Goal: Navigation & Orientation: Find specific page/section

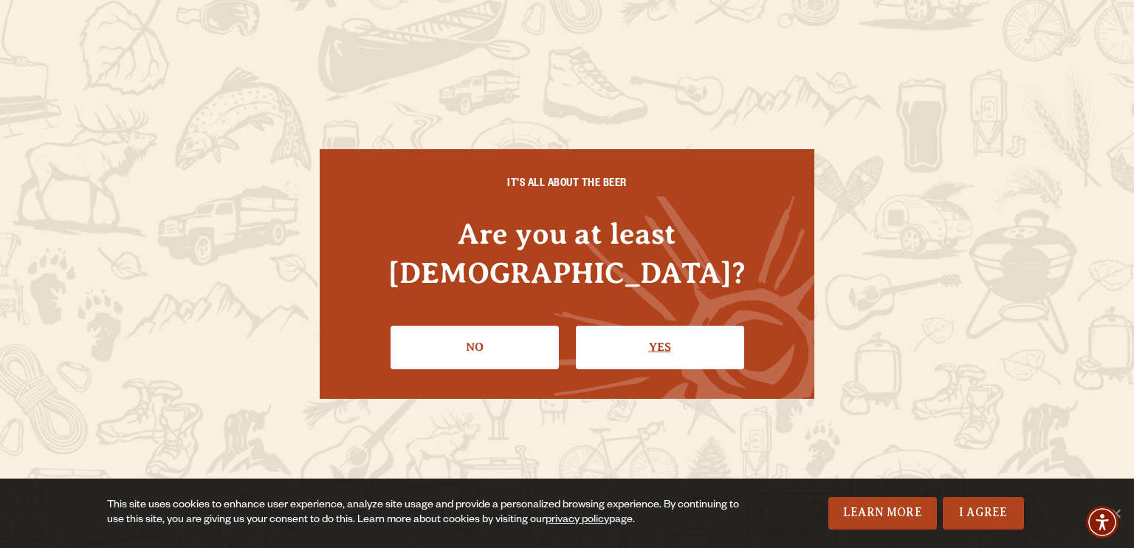
click at [602, 325] on link "Yes" at bounding box center [660, 346] width 168 height 43
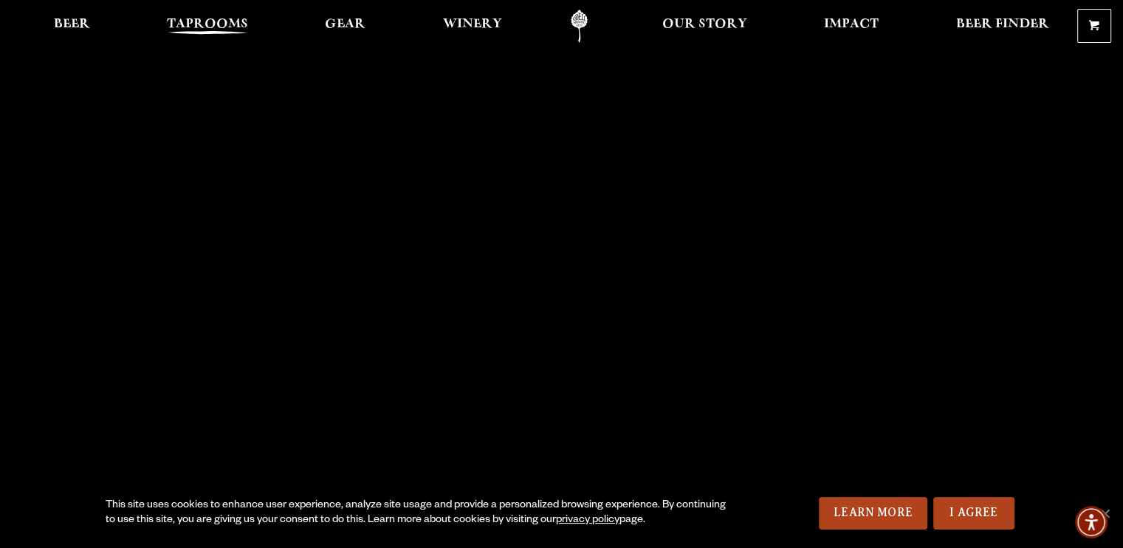
click at [218, 19] on span "Taprooms" at bounding box center [207, 24] width 81 height 12
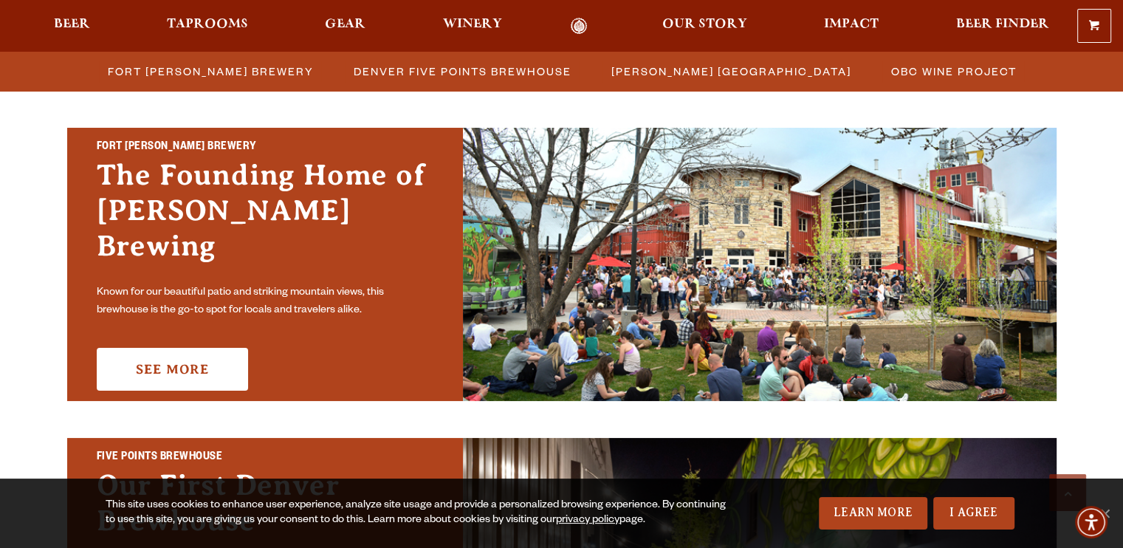
scroll to position [369, 0]
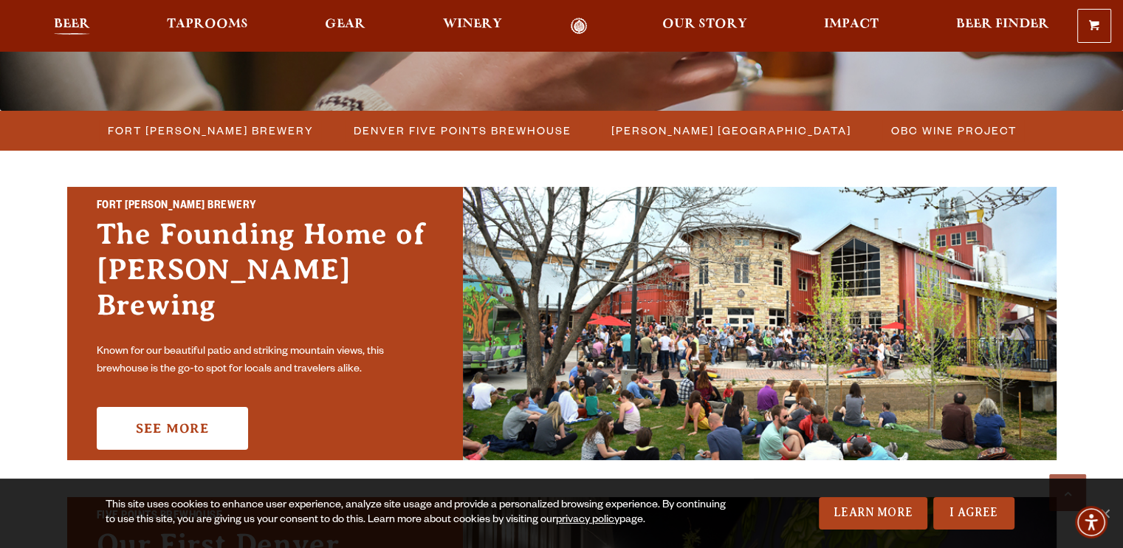
click at [76, 18] on span "Beer" at bounding box center [72, 24] width 36 height 12
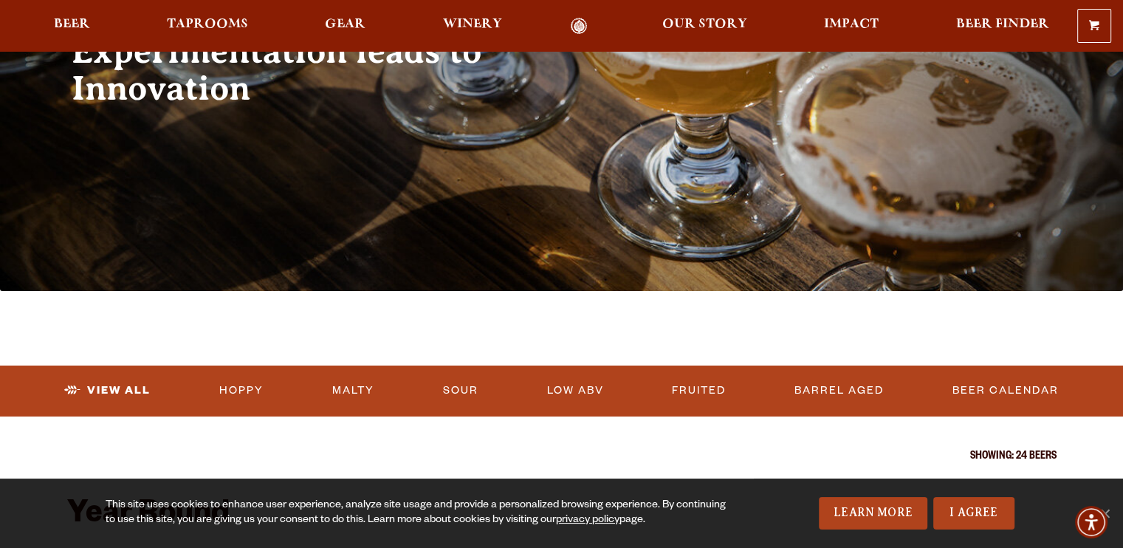
scroll to position [221, 0]
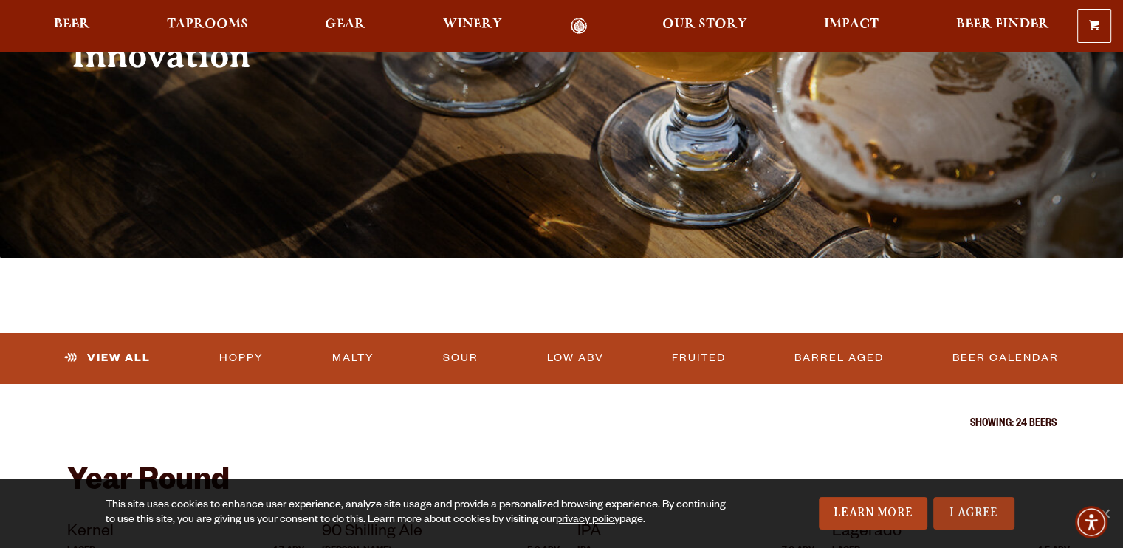
click at [987, 517] on link "I Agree" at bounding box center [973, 513] width 81 height 32
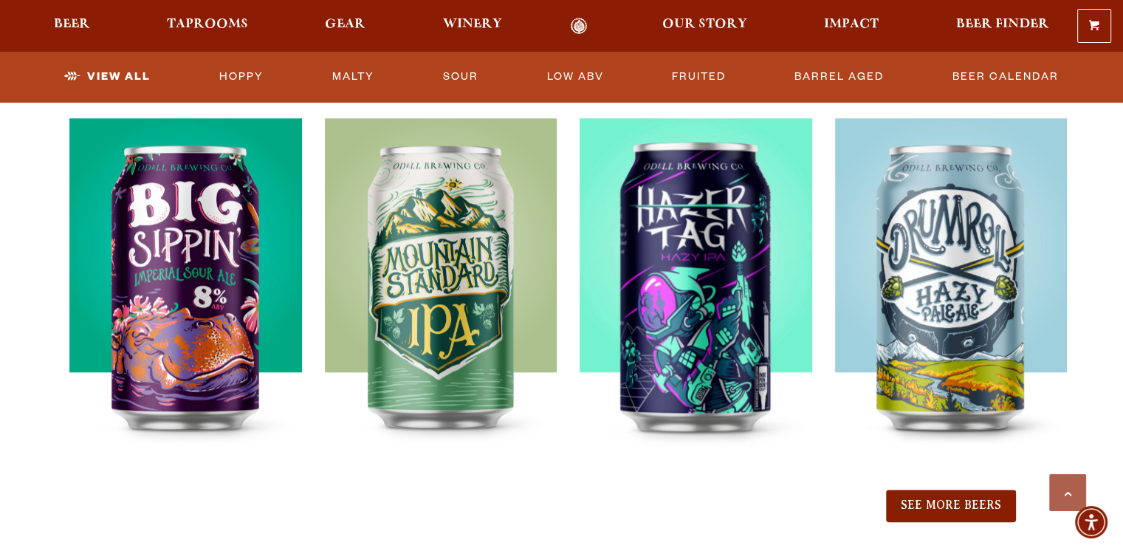
scroll to position [1550, 0]
